Goal: Navigation & Orientation: Find specific page/section

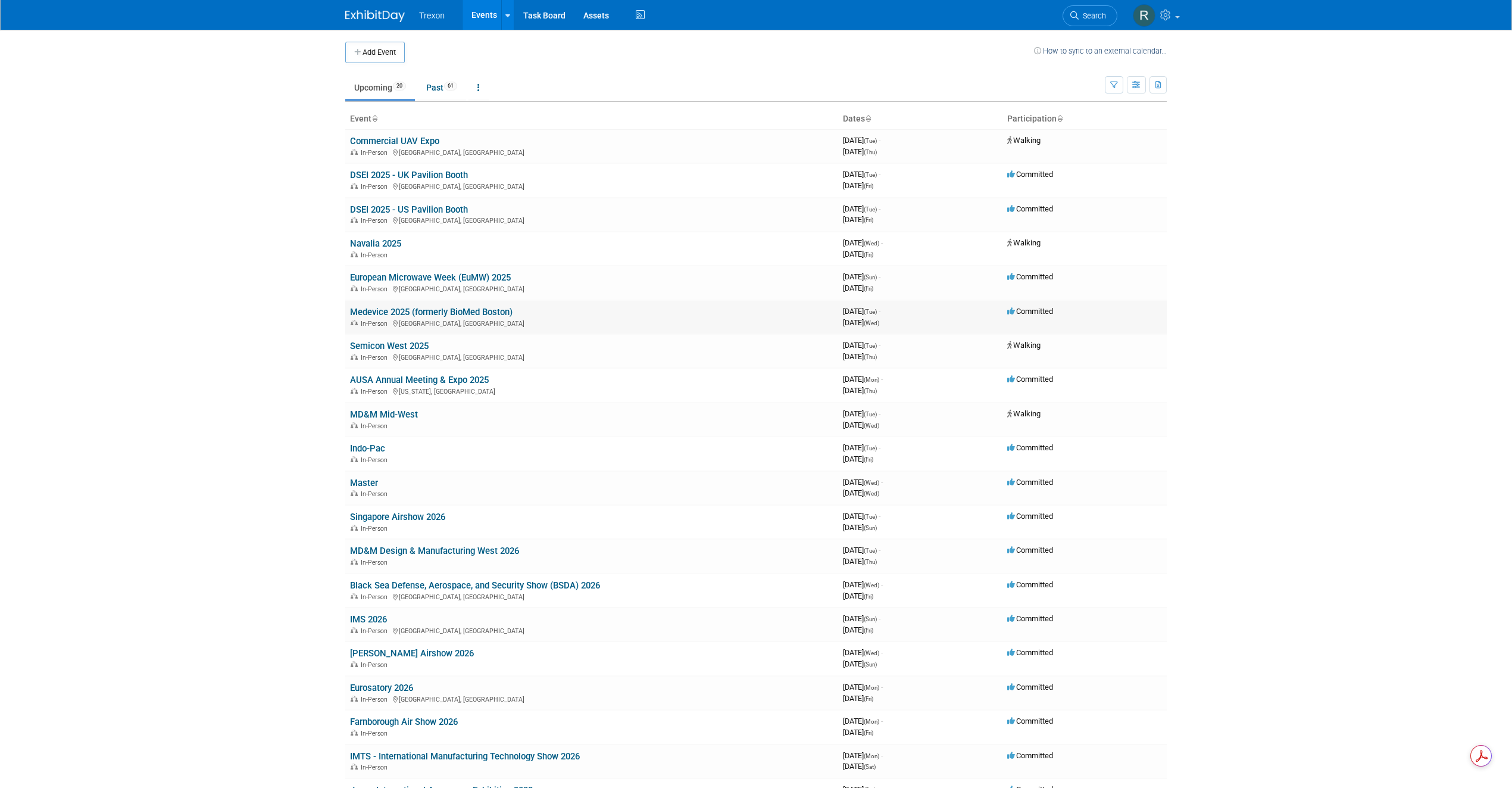
click at [444, 318] on div "In-Person Boston, MA" at bounding box center [592, 322] width 484 height 10
click at [460, 313] on link "Medevice 2025 (formerly BioMed Boston)" at bounding box center [431, 312] width 163 height 11
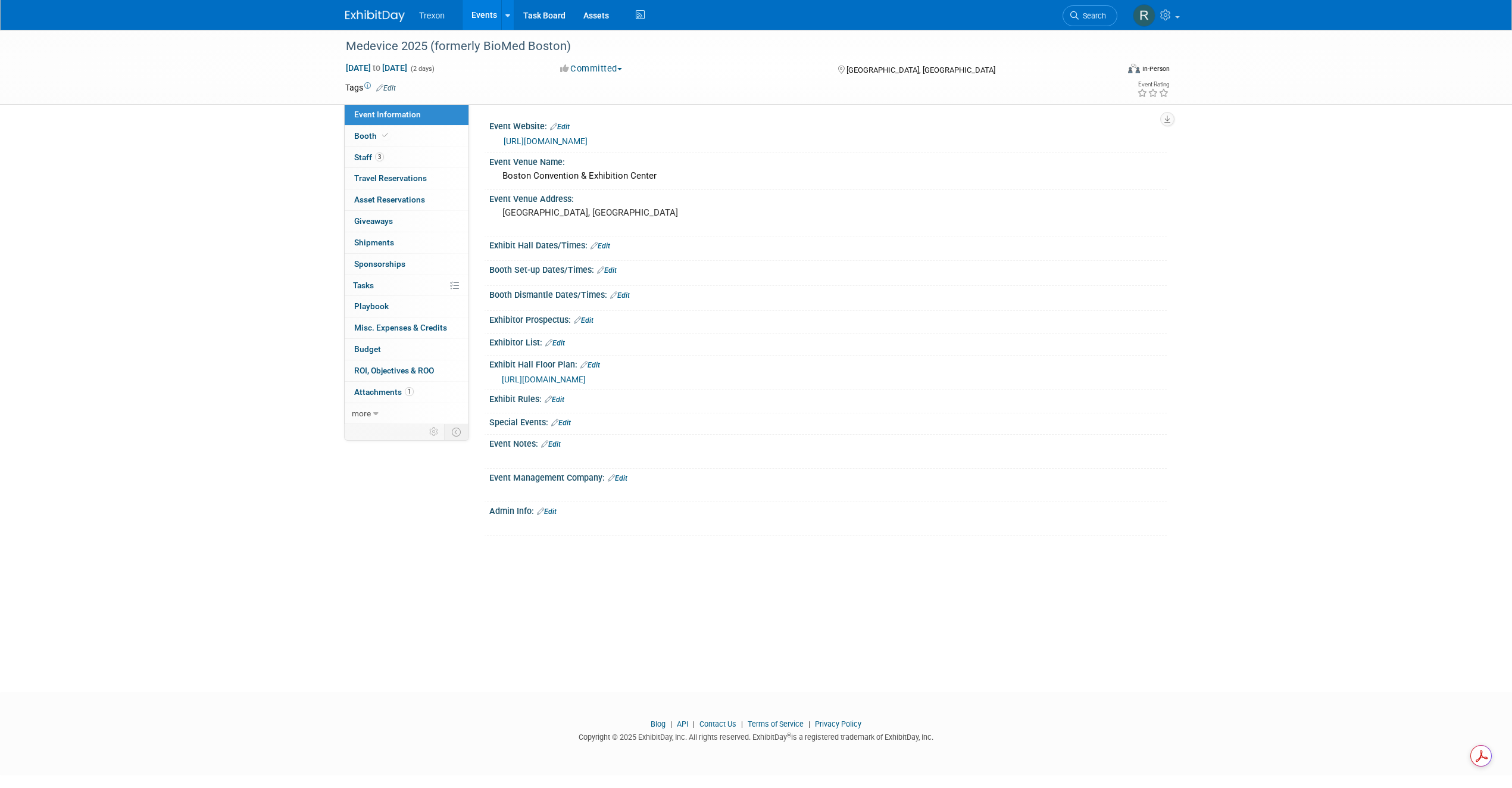
click at [588, 137] on link "https://www.medeviceboston.com/en/home.html" at bounding box center [545, 141] width 84 height 10
click at [479, 13] on link "Events" at bounding box center [484, 14] width 44 height 29
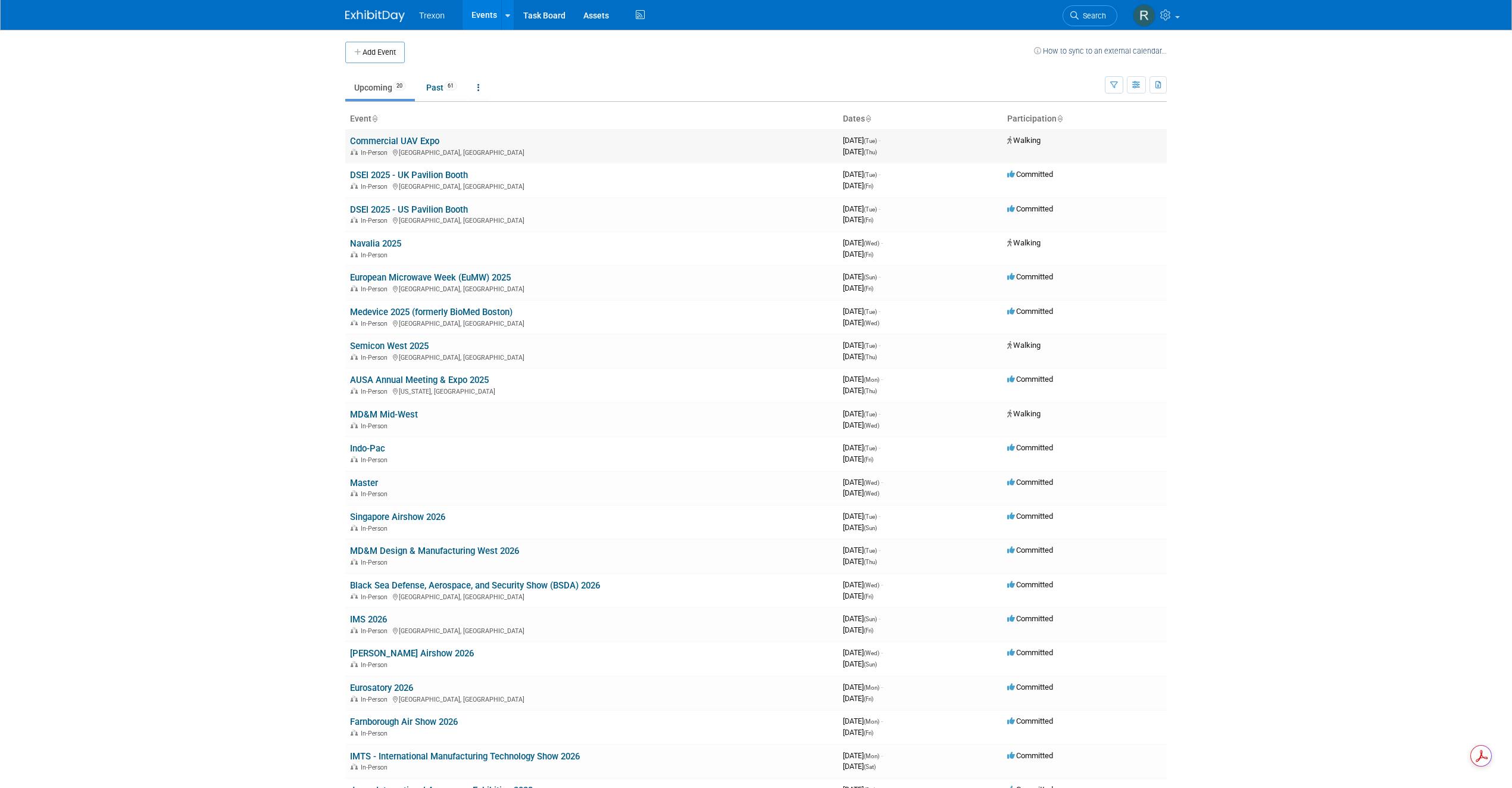
click at [414, 141] on link "Commercial UAV Expo" at bounding box center [395, 141] width 89 height 11
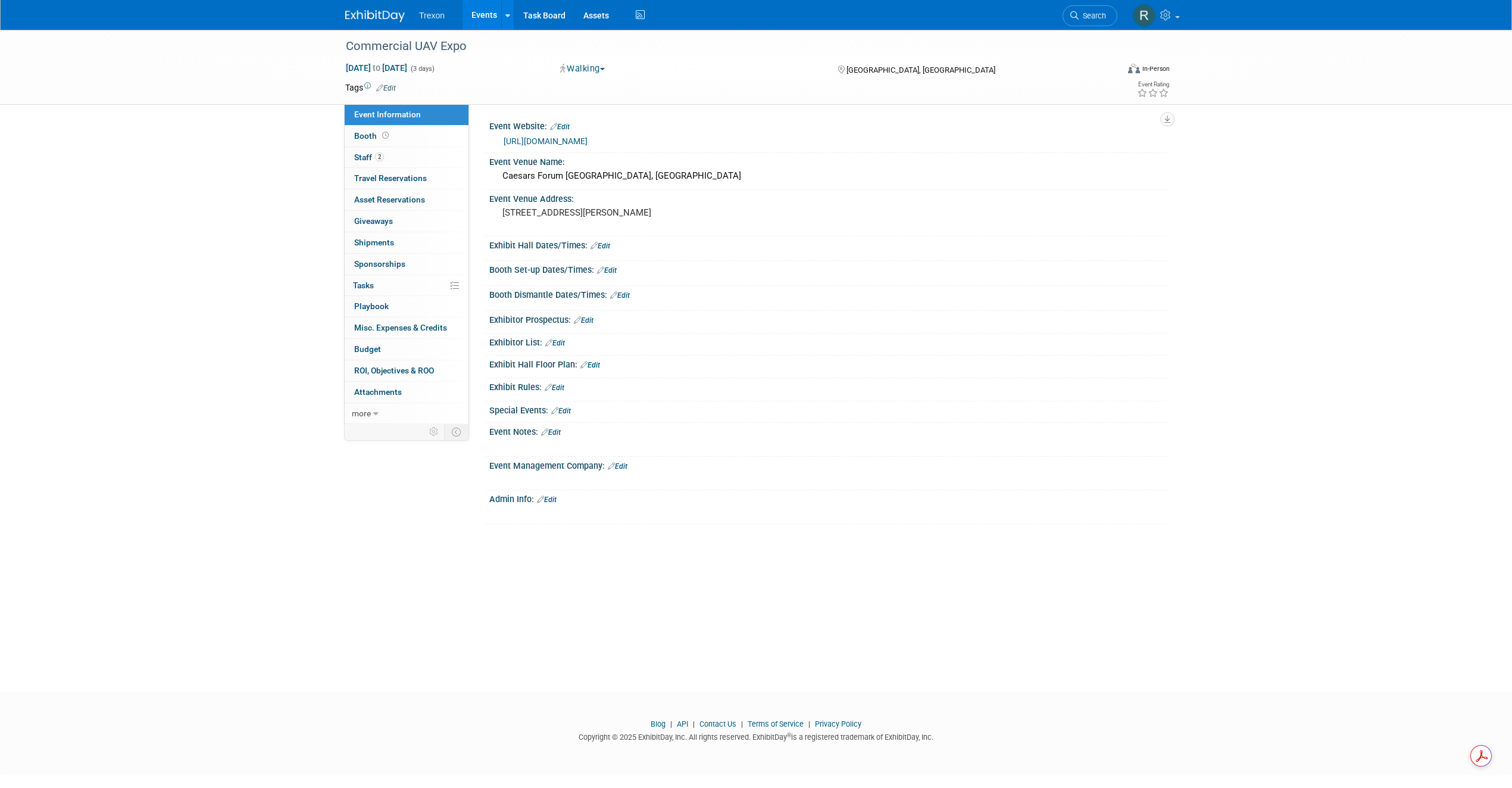
click at [546, 136] on link "https://www.expouav.com/" at bounding box center [545, 141] width 84 height 10
click at [401, 159] on link "2 Staff 2" at bounding box center [406, 157] width 124 height 20
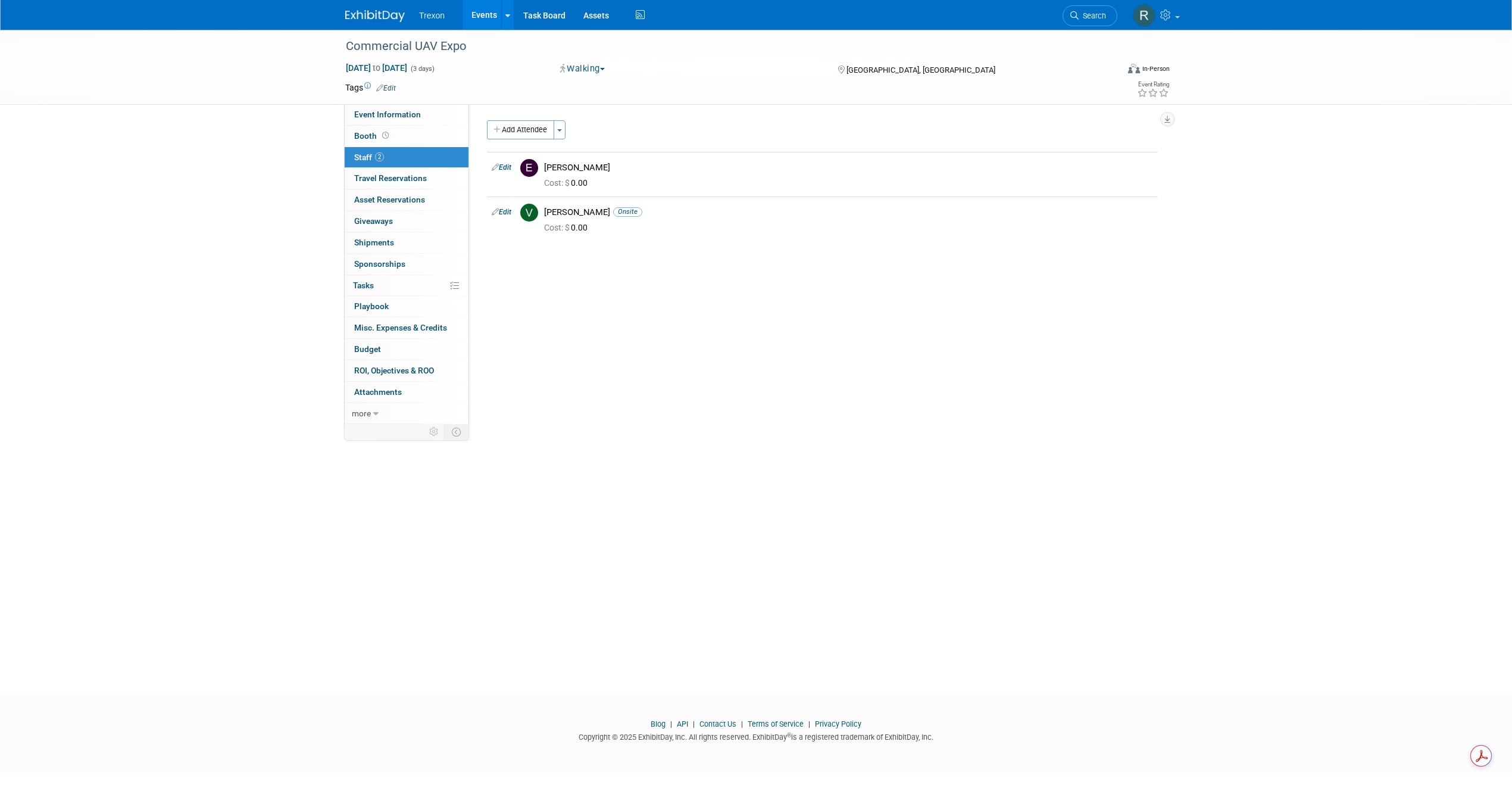
click at [486, 15] on link "Events" at bounding box center [484, 14] width 44 height 29
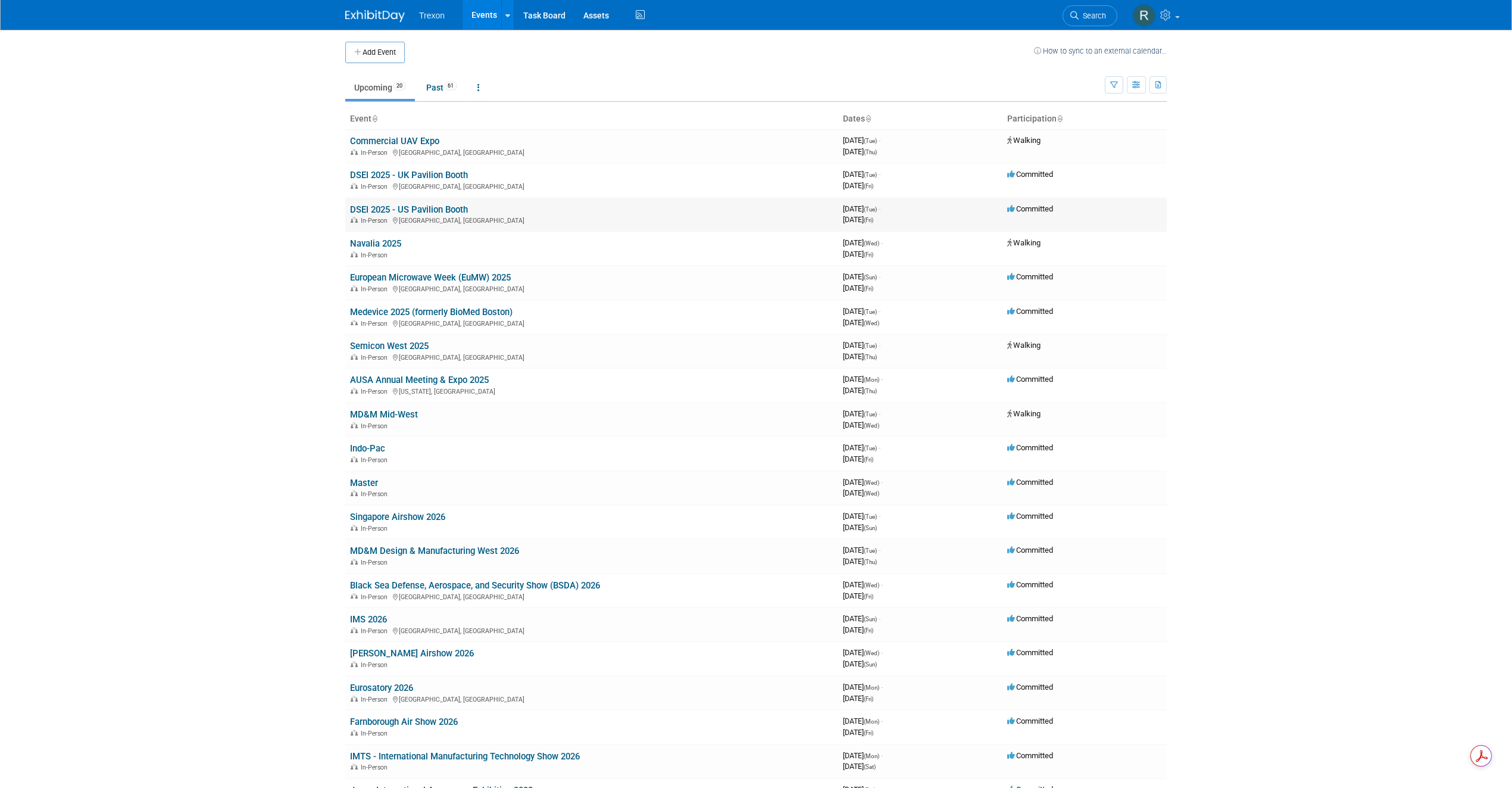
click at [419, 205] on link "DSEI 2025 - US Pavilion Booth" at bounding box center [409, 210] width 118 height 11
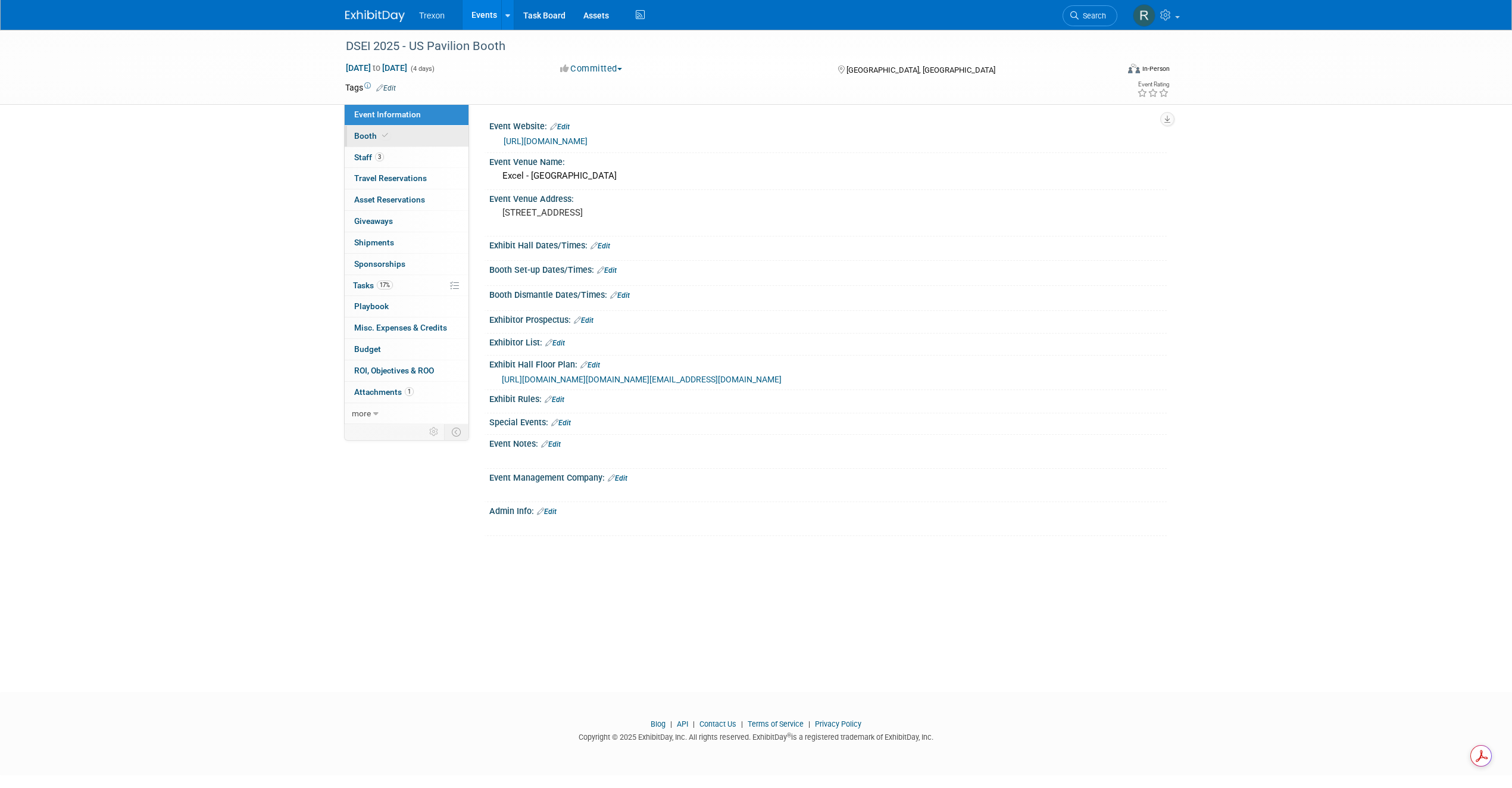
click at [373, 138] on span "Booth" at bounding box center [372, 135] width 36 height 10
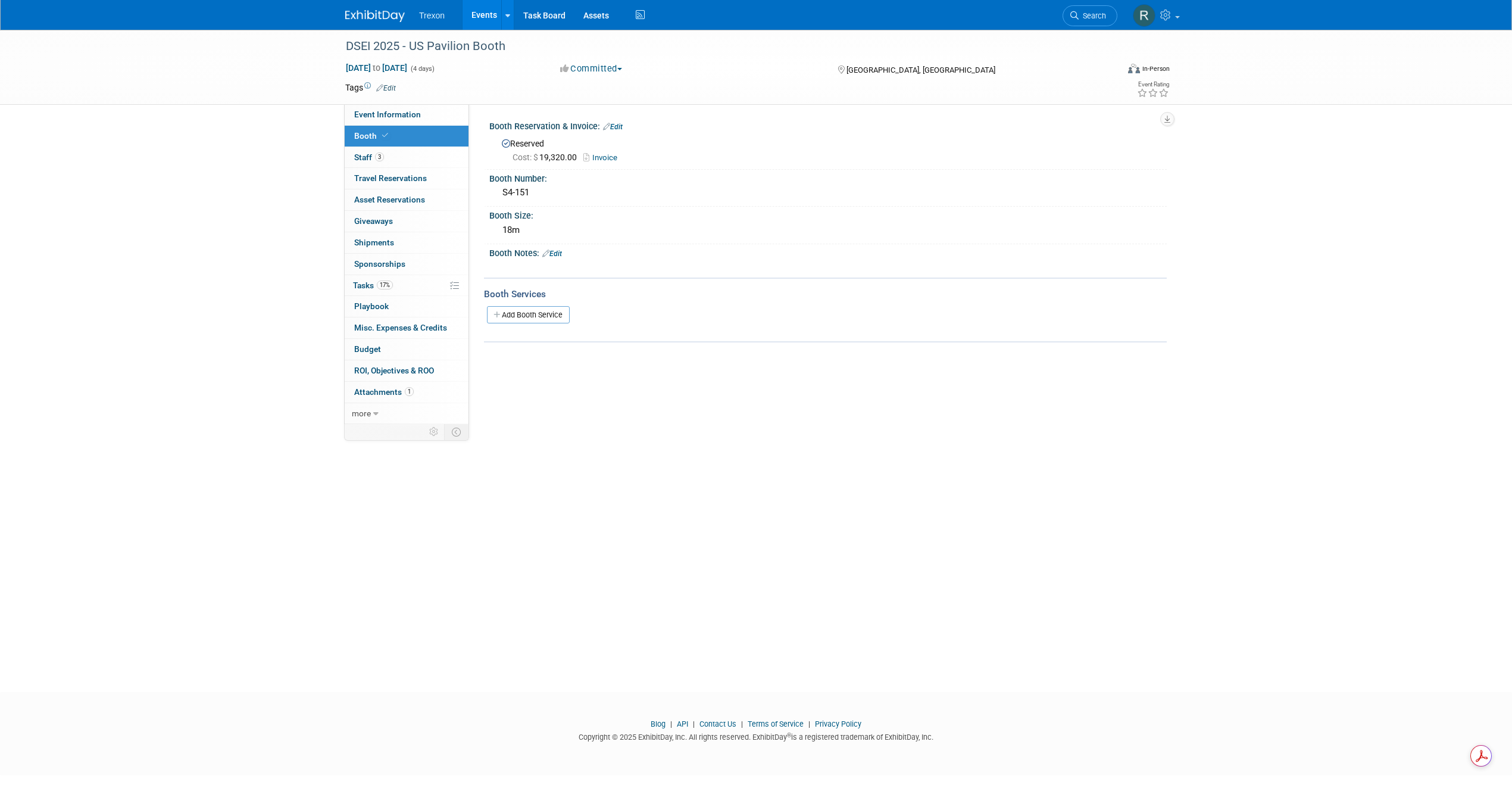
drag, startPoint x: 500, startPoint y: 194, endPoint x: 477, endPoint y: 194, distance: 23.0
click at [477, 194] on div "Event Website: Edit https://www.dsei.co.uk/ Event Venue Name: Excel - London Ev…" at bounding box center [817, 262] width 698 height 318
click at [532, 189] on div "S4-151" at bounding box center [828, 192] width 660 height 19
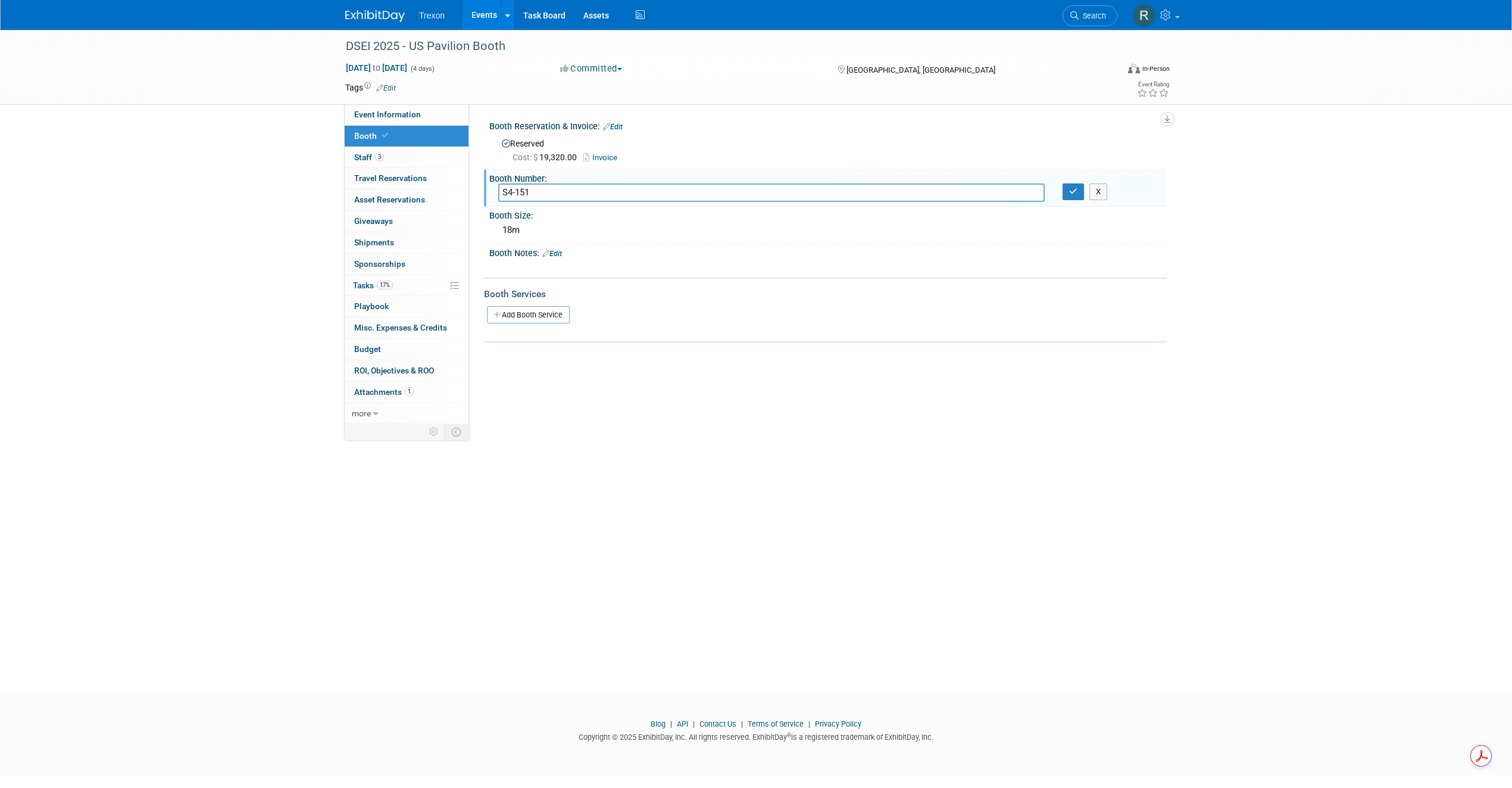
drag, startPoint x: 532, startPoint y: 193, endPoint x: 504, endPoint y: 193, distance: 28.0
click at [504, 193] on input "S4-151" at bounding box center [771, 192] width 546 height 19
